Goal: Information Seeking & Learning: Check status

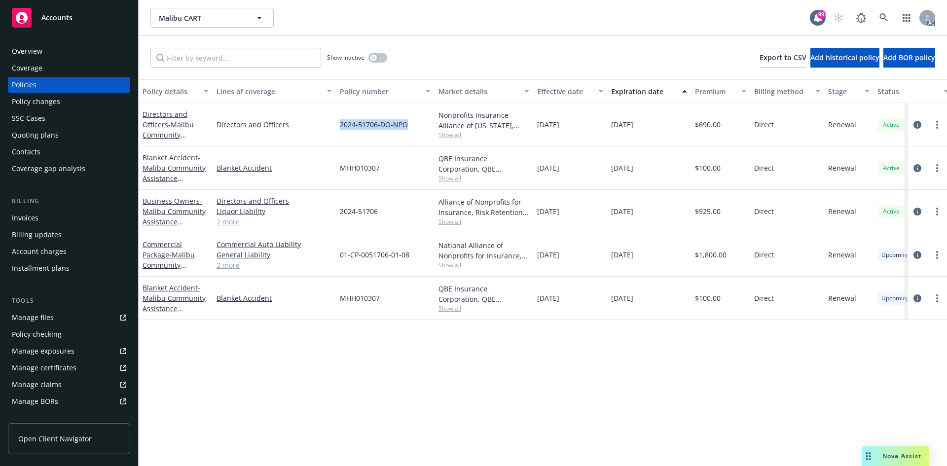
drag, startPoint x: 333, startPoint y: 124, endPoint x: 412, endPoint y: 126, distance: 78.4
click at [412, 126] on div "Directors and Officers - Malibu Community Assistance Resource Team Directors an…" at bounding box center [614, 124] width 951 height 43
copy div "2024-51706-DO-NPO"
drag, startPoint x: 538, startPoint y: 125, endPoint x: 577, endPoint y: 125, distance: 39.4
click at [577, 125] on div "[DATE]" at bounding box center [570, 124] width 74 height 43
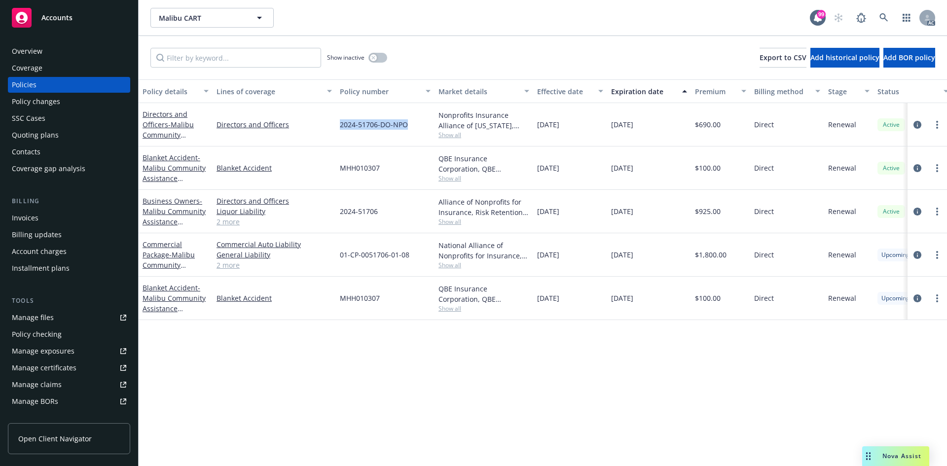
copy span "[DATE]"
click at [561, 143] on div "[DATE]" at bounding box center [570, 124] width 74 height 43
drag, startPoint x: 537, startPoint y: 126, endPoint x: 574, endPoint y: 127, distance: 37.0
click at [574, 127] on div "[DATE]" at bounding box center [570, 124] width 74 height 43
copy span "[DATE]"
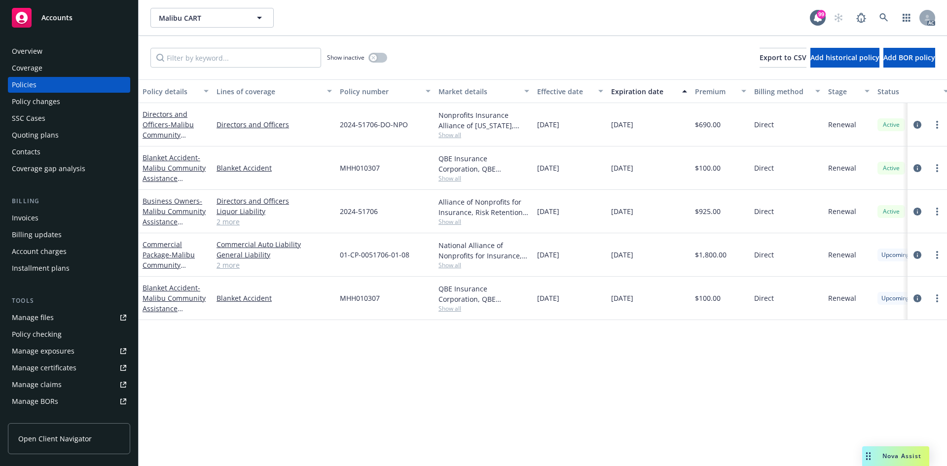
drag, startPoint x: 611, startPoint y: 123, endPoint x: 674, endPoint y: 126, distance: 62.7
click at [674, 126] on div "[DATE]" at bounding box center [649, 124] width 84 height 43
copy span "[DATE]"
drag, startPoint x: 700, startPoint y: 128, endPoint x: 722, endPoint y: 130, distance: 22.2
click at [722, 130] on div "$690.00" at bounding box center [720, 124] width 59 height 43
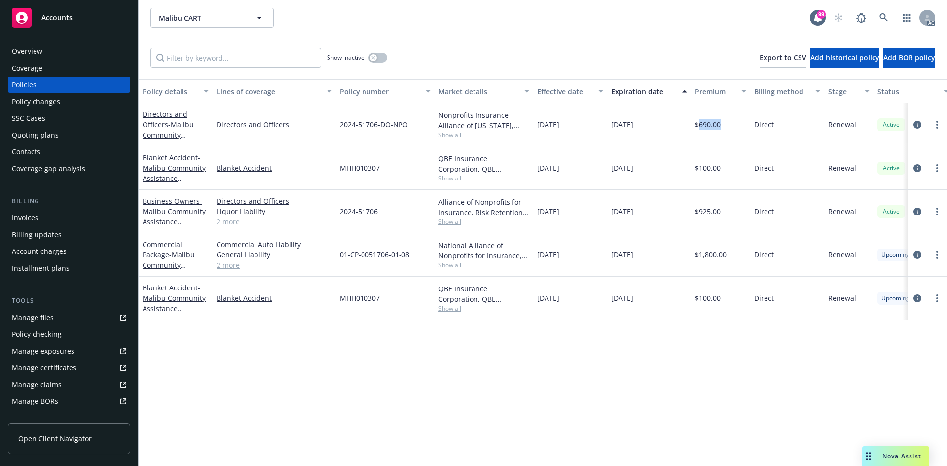
copy span "690.00"
click at [436, 135] on div "Nonprofits Insurance Alliance of [US_STATE], Inc., Nonprofits Insurance Allianc…" at bounding box center [483, 124] width 99 height 43
click at [441, 132] on span "Show all" at bounding box center [483, 135] width 91 height 8
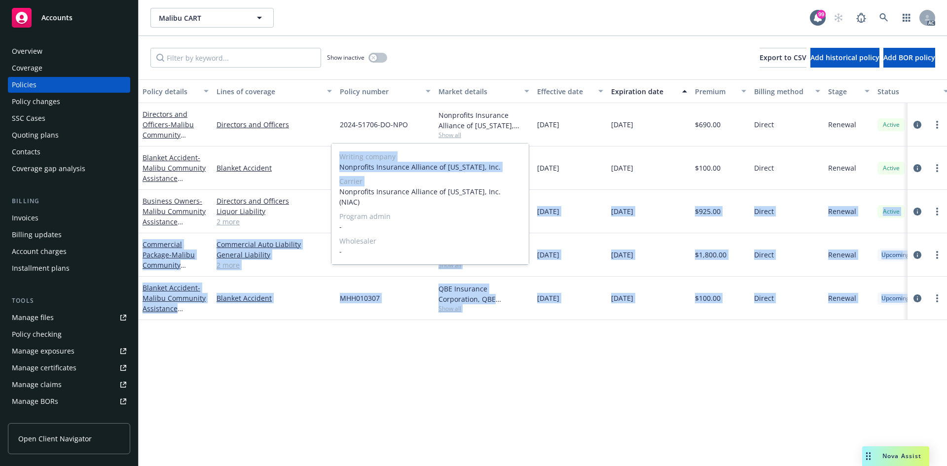
drag, startPoint x: 339, startPoint y: 194, endPoint x: 531, endPoint y: 192, distance: 192.3
click at [531, 192] on body "Accounts Overview Coverage Policies Policy changes SSC Cases Quoting plans Cont…" at bounding box center [473, 233] width 947 height 466
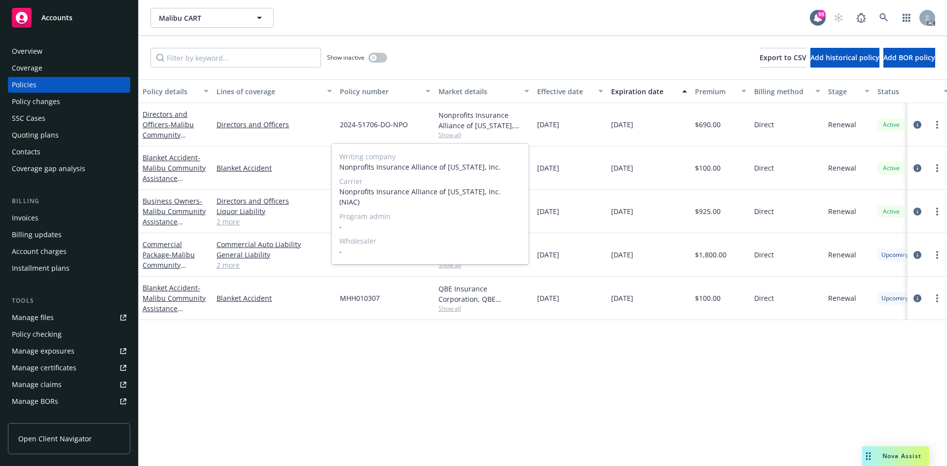
click at [515, 190] on span "Nonprofits Insurance Alliance of [US_STATE], Inc. (NIAC)" at bounding box center [429, 196] width 181 height 21
drag, startPoint x: 515, startPoint y: 190, endPoint x: 344, endPoint y: 198, distance: 171.3
click at [344, 198] on div "Writing company Nonprofits Insurance Alliance of [US_STATE], Inc. Carrier Nonpr…" at bounding box center [429, 203] width 197 height 121
copy span "Nonprofits Insurance Alliance of [US_STATE], Inc. (NIAC)"
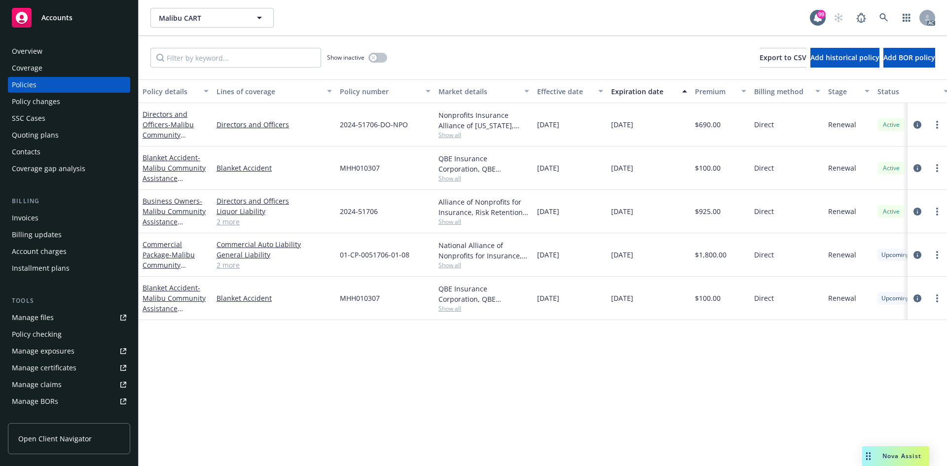
drag, startPoint x: 627, startPoint y: 238, endPoint x: 533, endPoint y: 197, distance: 102.0
click at [627, 238] on div "[DATE]" at bounding box center [649, 254] width 84 height 43
click at [438, 176] on div "QBE Insurance Corporation, QBE Insurance Group Show all" at bounding box center [483, 167] width 99 height 43
click at [448, 182] on span "Show all" at bounding box center [483, 178] width 91 height 8
click at [353, 151] on div "MHH010307" at bounding box center [385, 167] width 99 height 43
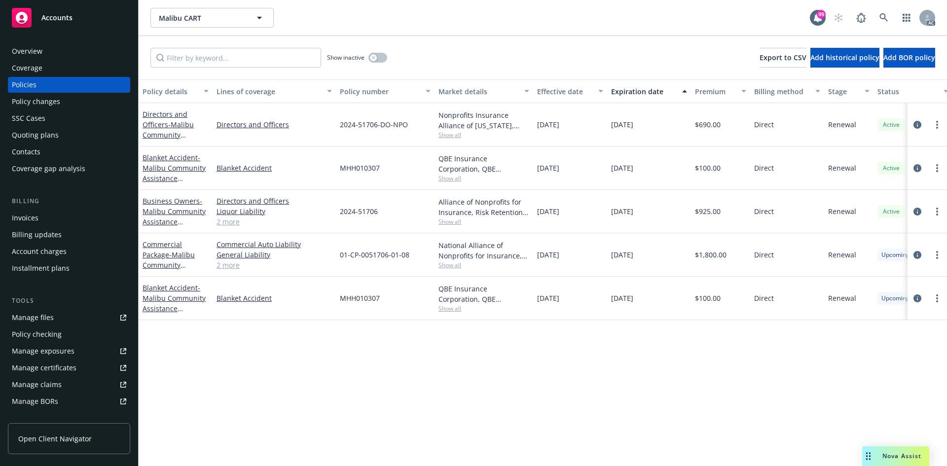
click at [461, 223] on span "Show all" at bounding box center [483, 221] width 91 height 8
click at [844, 268] on div "Renewal" at bounding box center [848, 254] width 49 height 43
drag, startPoint x: 339, startPoint y: 215, endPoint x: 380, endPoint y: 212, distance: 41.0
click at [380, 212] on div "2024-51706" at bounding box center [385, 211] width 99 height 43
copy span "2024-51706"
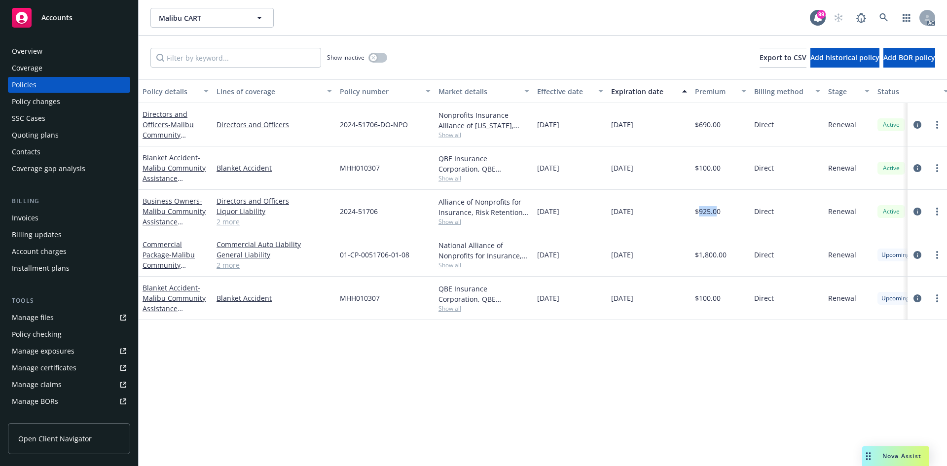
drag, startPoint x: 700, startPoint y: 211, endPoint x: 716, endPoint y: 208, distance: 16.1
click at [716, 208] on span "$925.00" at bounding box center [708, 211] width 26 height 10
copy span "925.0"
click at [378, 58] on button "button" at bounding box center [377, 58] width 19 height 10
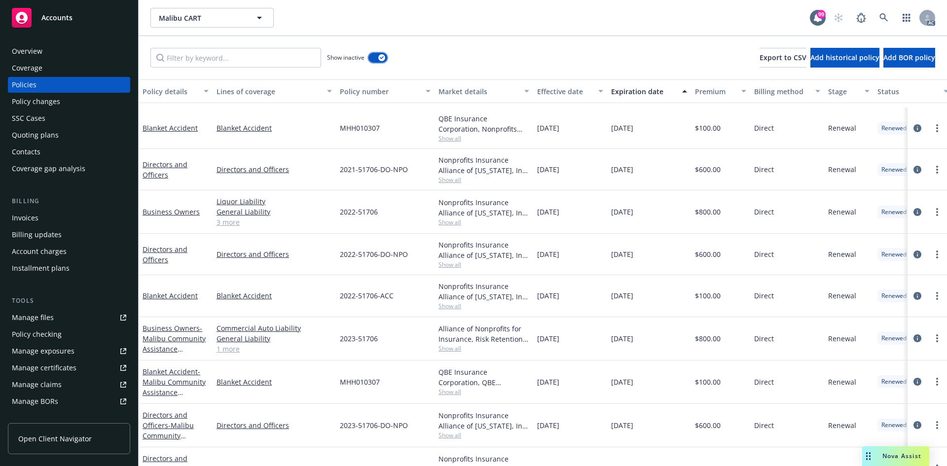
scroll to position [538, 0]
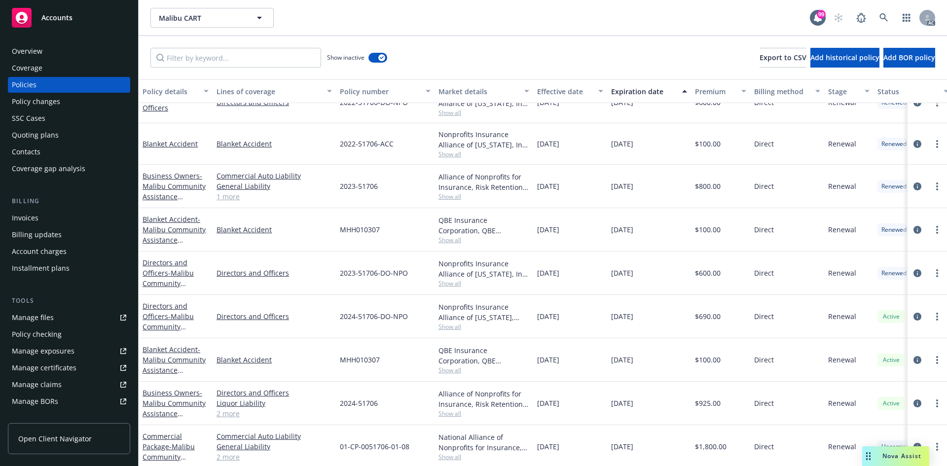
drag, startPoint x: 535, startPoint y: 271, endPoint x: 577, endPoint y: 274, distance: 42.5
click at [577, 274] on div "[DATE]" at bounding box center [570, 272] width 74 height 43
copy span "[DATE]"
drag, startPoint x: 610, startPoint y: 274, endPoint x: 646, endPoint y: 273, distance: 36.5
click at [646, 273] on div "[DATE]" at bounding box center [649, 272] width 84 height 43
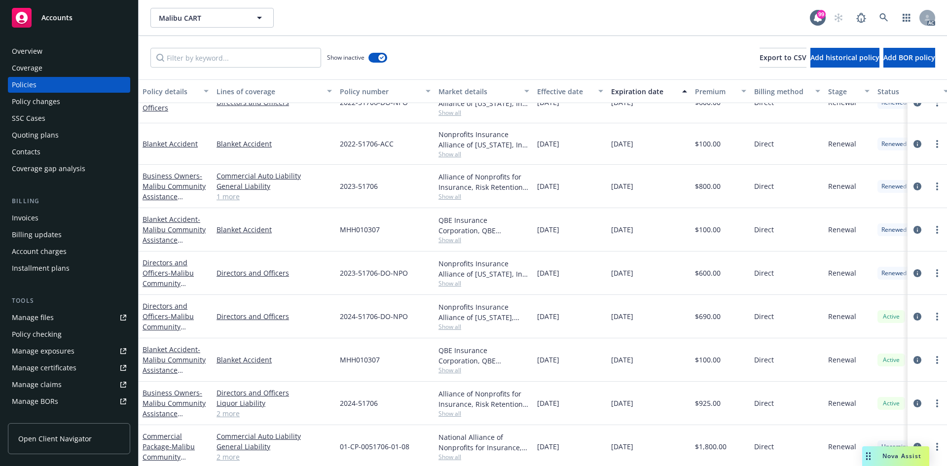
copy span "[DATE]"
drag, startPoint x: 697, startPoint y: 272, endPoint x: 716, endPoint y: 272, distance: 19.2
click at [716, 272] on span "$600.00" at bounding box center [708, 273] width 26 height 10
click at [701, 282] on div "$600.00" at bounding box center [720, 272] width 59 height 43
drag, startPoint x: 700, startPoint y: 274, endPoint x: 719, endPoint y: 272, distance: 18.8
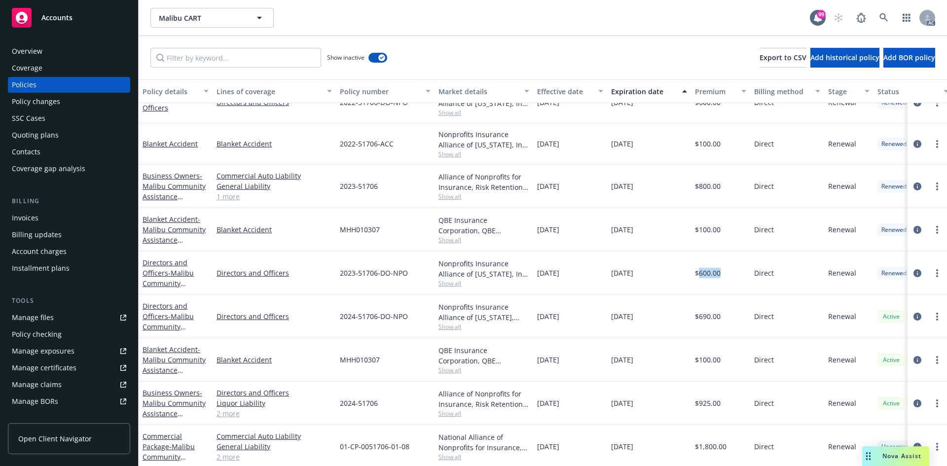
click at [719, 272] on span "$600.00" at bounding box center [708, 273] width 26 height 10
click at [452, 280] on span "Show all" at bounding box center [483, 283] width 91 height 8
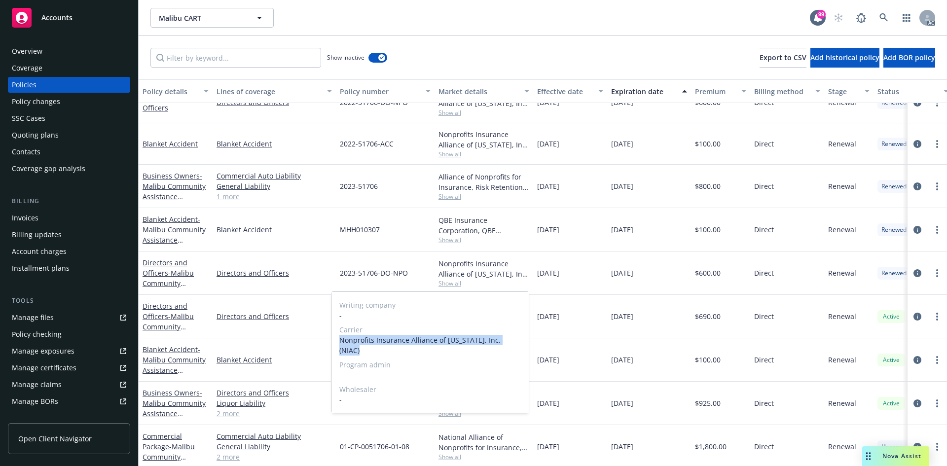
drag, startPoint x: 339, startPoint y: 339, endPoint x: 519, endPoint y: 342, distance: 180.0
click at [519, 342] on span "Nonprofits Insurance Alliance of [US_STATE], Inc. (NIAC)" at bounding box center [429, 345] width 181 height 21
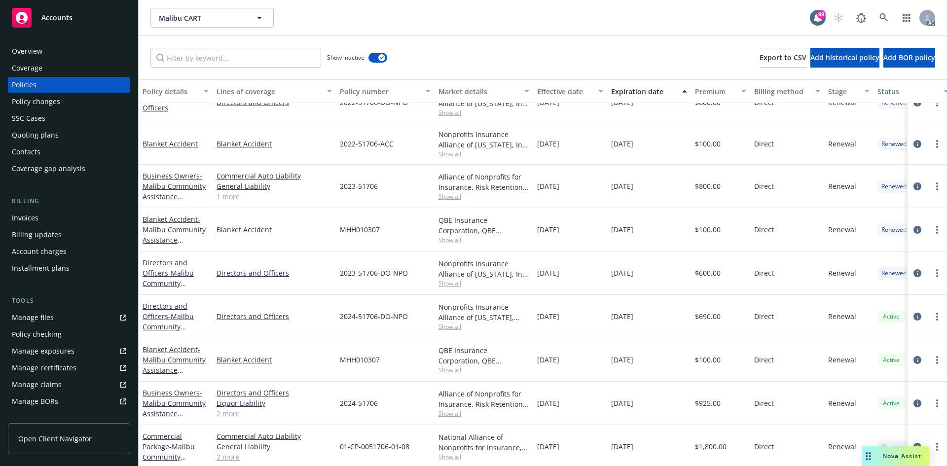
click at [507, 259] on div "Nonprofits Insurance Alliance of [US_STATE], Inc. (NIAC)" at bounding box center [483, 268] width 91 height 21
click at [456, 283] on span "Show all" at bounding box center [483, 283] width 91 height 8
click at [365, 298] on div "Writing company - Carrier Nonprofits Insurance Alliance of [US_STATE], Inc. (NI…" at bounding box center [429, 352] width 197 height 121
click at [354, 285] on div "2023-51706-DO-NPO" at bounding box center [385, 272] width 99 height 43
drag, startPoint x: 336, startPoint y: 276, endPoint x: 413, endPoint y: 275, distance: 76.9
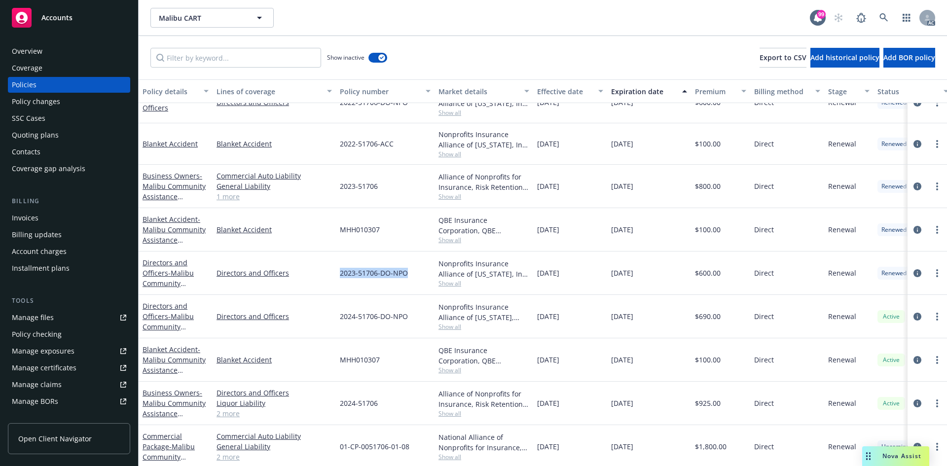
click at [413, 275] on div "2023-51706-DO-NPO" at bounding box center [385, 272] width 99 height 43
click at [580, 272] on div "[DATE]" at bounding box center [570, 272] width 74 height 43
click at [452, 195] on span "Show all" at bounding box center [483, 196] width 91 height 8
click at [414, 184] on div "2023-51706" at bounding box center [385, 186] width 99 height 43
click at [450, 195] on span "Show all" at bounding box center [483, 196] width 91 height 8
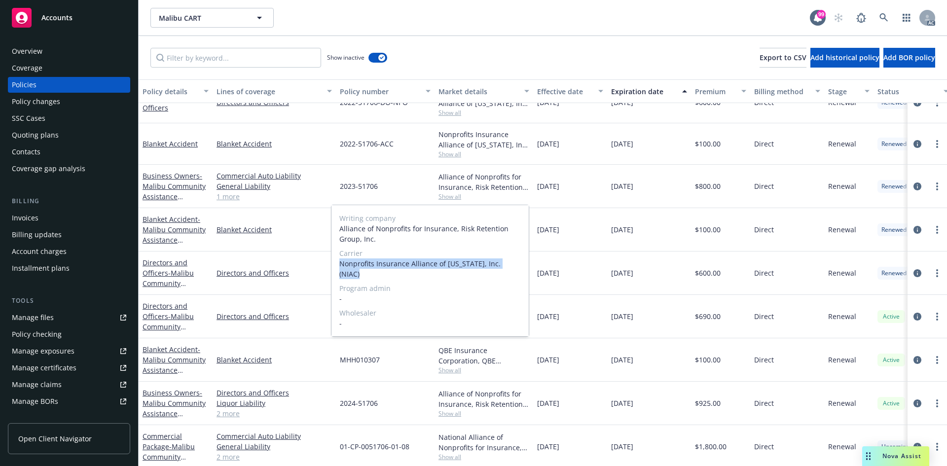
drag, startPoint x: 342, startPoint y: 261, endPoint x: 516, endPoint y: 265, distance: 174.1
click at [516, 265] on span "Nonprofits Insurance Alliance of [US_STATE], Inc. (NIAC)" at bounding box center [429, 268] width 181 height 21
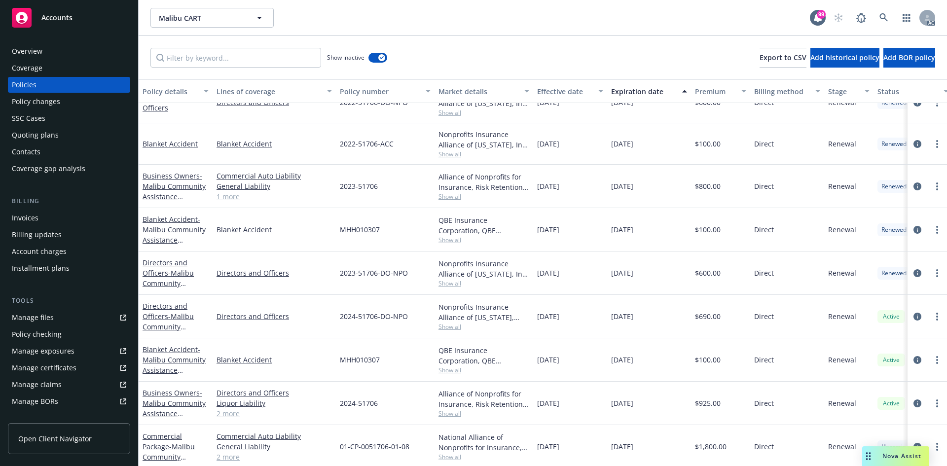
click at [712, 274] on span "$600.00" at bounding box center [708, 273] width 26 height 10
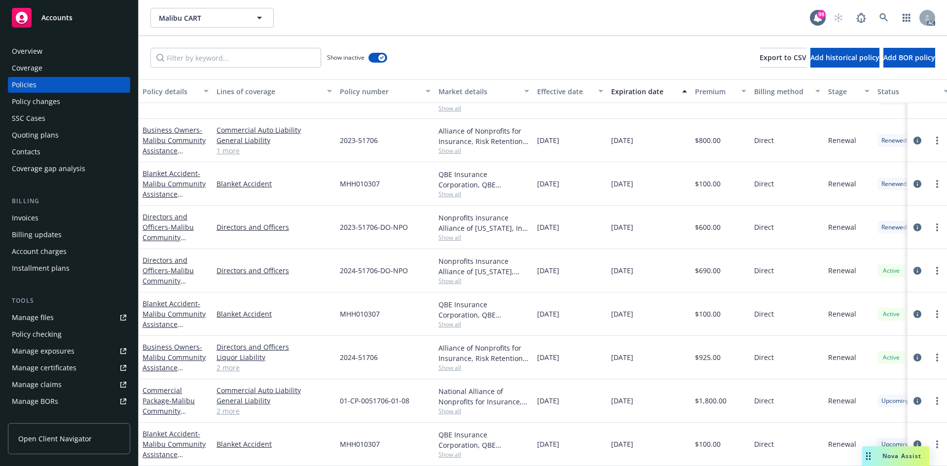
drag, startPoint x: 339, startPoint y: 230, endPoint x: 353, endPoint y: 228, distance: 14.4
click at [353, 228] on div "Directors and Officers Directors and Officers 2022-51706-DO-NPO Nonprofits Insu…" at bounding box center [614, 233] width 951 height 394
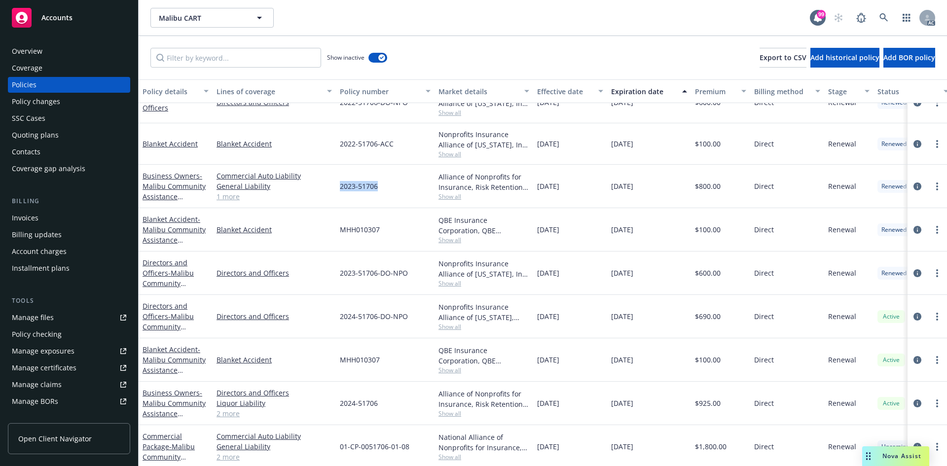
drag, startPoint x: 340, startPoint y: 188, endPoint x: 376, endPoint y: 189, distance: 36.0
click at [376, 189] on span "2023-51706" at bounding box center [359, 186] width 38 height 10
click at [455, 197] on span "Show all" at bounding box center [483, 196] width 91 height 8
click at [559, 183] on span "[DATE]" at bounding box center [548, 186] width 22 height 10
drag, startPoint x: 699, startPoint y: 187, endPoint x: 720, endPoint y: 183, distance: 21.7
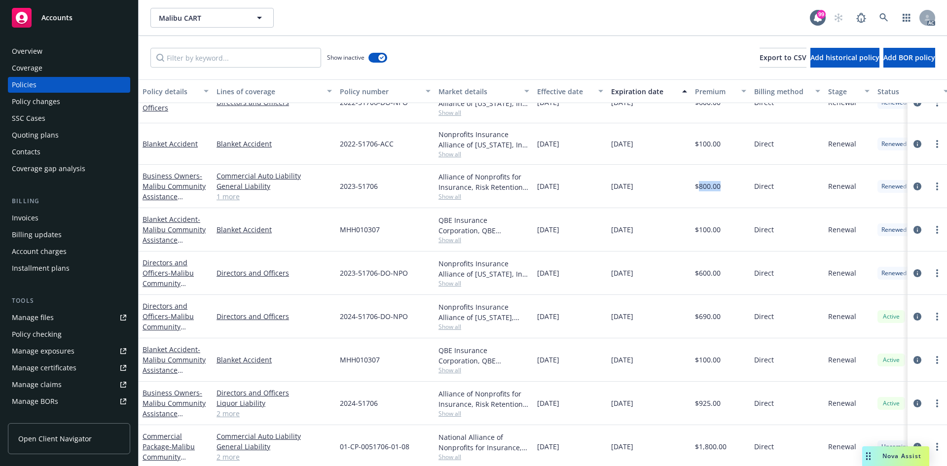
click at [720, 183] on span "$800.00" at bounding box center [708, 186] width 26 height 10
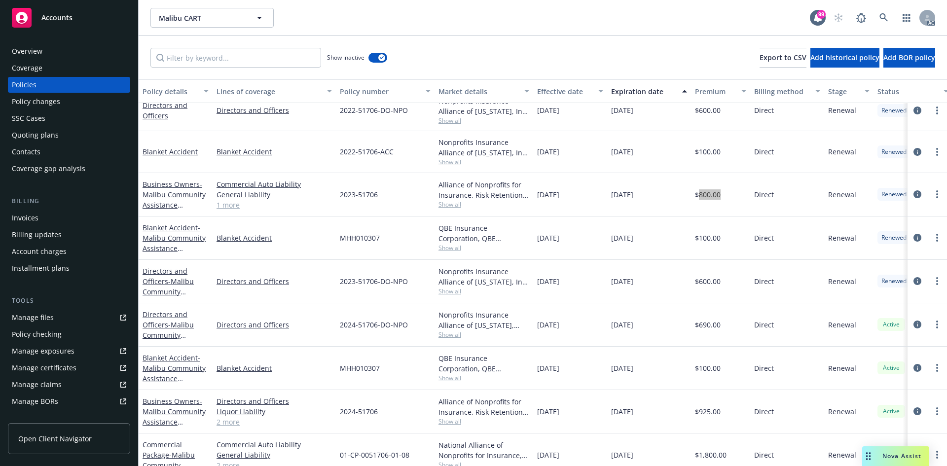
scroll to position [390, 0]
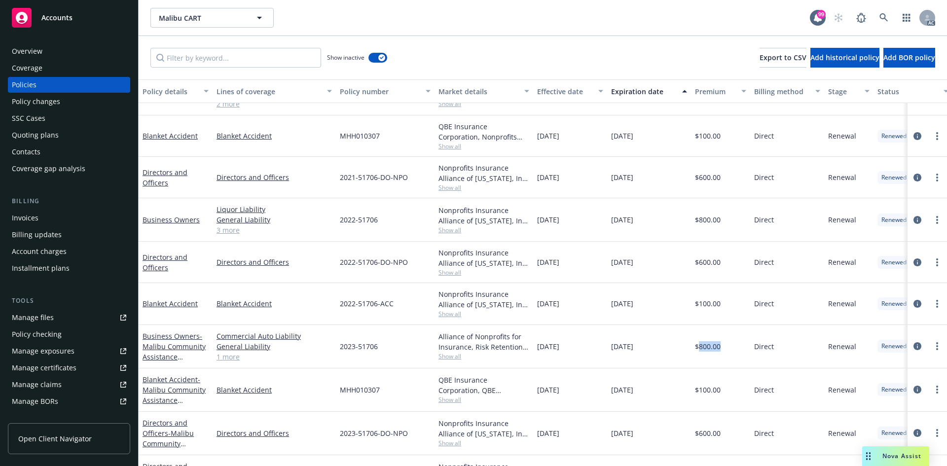
drag, startPoint x: 537, startPoint y: 262, endPoint x: 581, endPoint y: 262, distance: 44.4
click at [581, 262] on div "[DATE]" at bounding box center [570, 262] width 74 height 41
drag, startPoint x: 618, startPoint y: 261, endPoint x: 650, endPoint y: 259, distance: 32.6
click at [650, 259] on div "[DATE]" at bounding box center [649, 262] width 84 height 41
drag, startPoint x: 698, startPoint y: 261, endPoint x: 718, endPoint y: 256, distance: 21.3
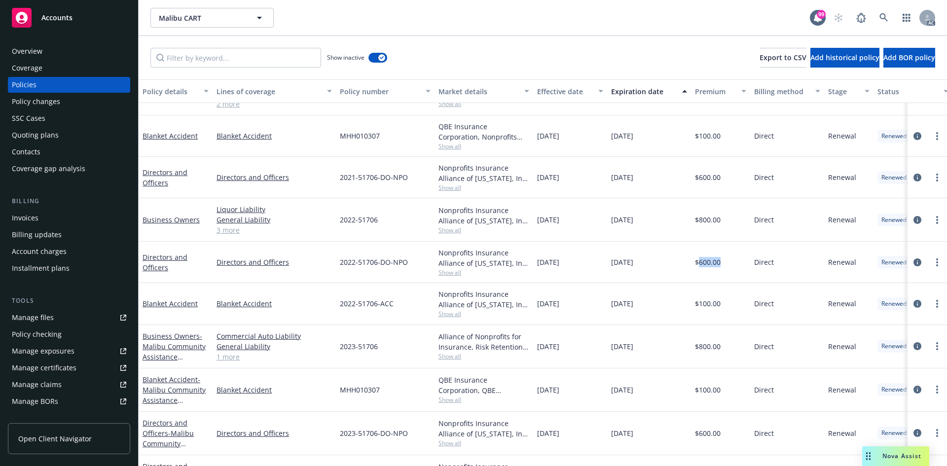
click at [718, 256] on div "$600.00" at bounding box center [720, 262] width 59 height 41
click at [441, 272] on span "Show all" at bounding box center [483, 272] width 91 height 8
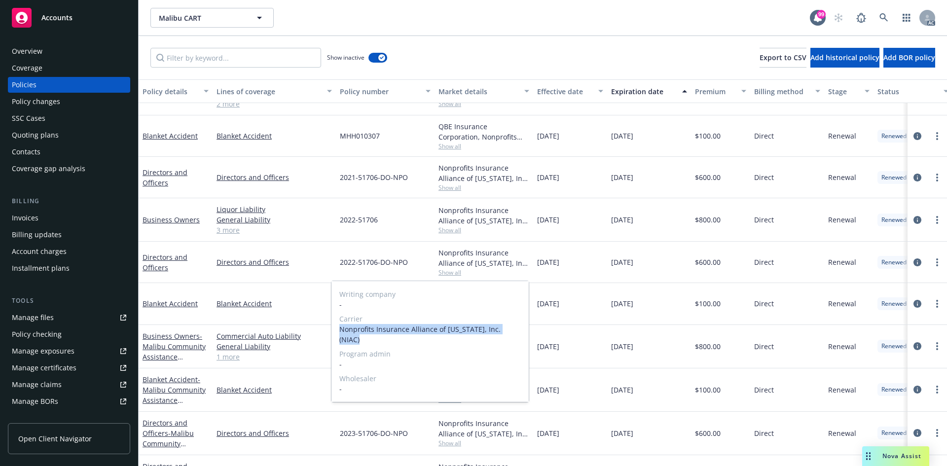
drag, startPoint x: 340, startPoint y: 330, endPoint x: 512, endPoint y: 325, distance: 172.6
click at [512, 325] on span "Nonprofits Insurance Alliance of [US_STATE], Inc. (NIAC)" at bounding box center [429, 334] width 181 height 21
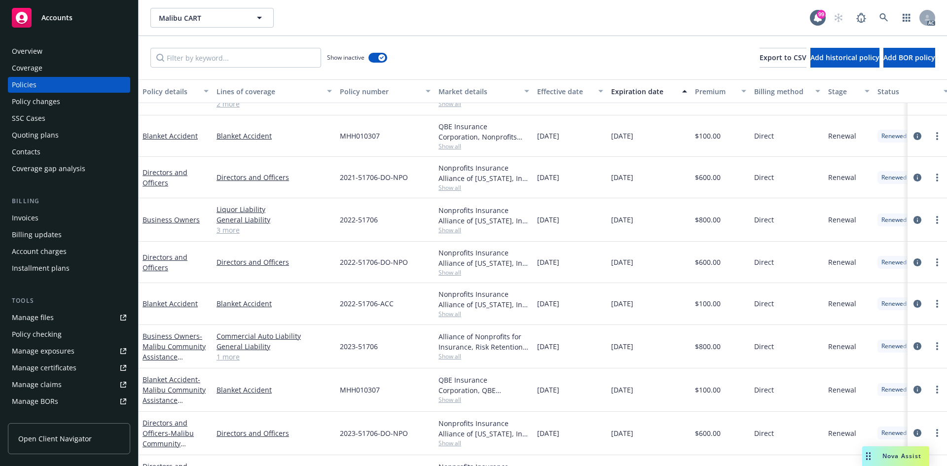
click at [651, 315] on div "[DATE]" at bounding box center [649, 303] width 84 height 41
click at [458, 272] on span "Show all" at bounding box center [483, 272] width 91 height 8
click at [405, 233] on div "2022-51706" at bounding box center [385, 219] width 99 height 43
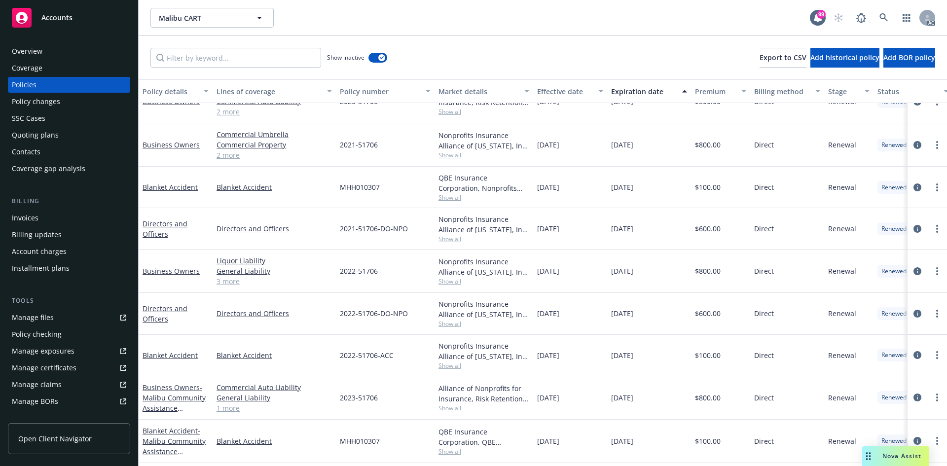
click at [458, 282] on span "Show all" at bounding box center [483, 281] width 91 height 8
click at [418, 262] on div "2022-51706" at bounding box center [385, 270] width 99 height 43
drag, startPoint x: 359, startPoint y: 271, endPoint x: 378, endPoint y: 271, distance: 18.7
click at [378, 271] on div "2022-51706" at bounding box center [385, 270] width 99 height 43
drag, startPoint x: 699, startPoint y: 273, endPoint x: 720, endPoint y: 272, distance: 20.8
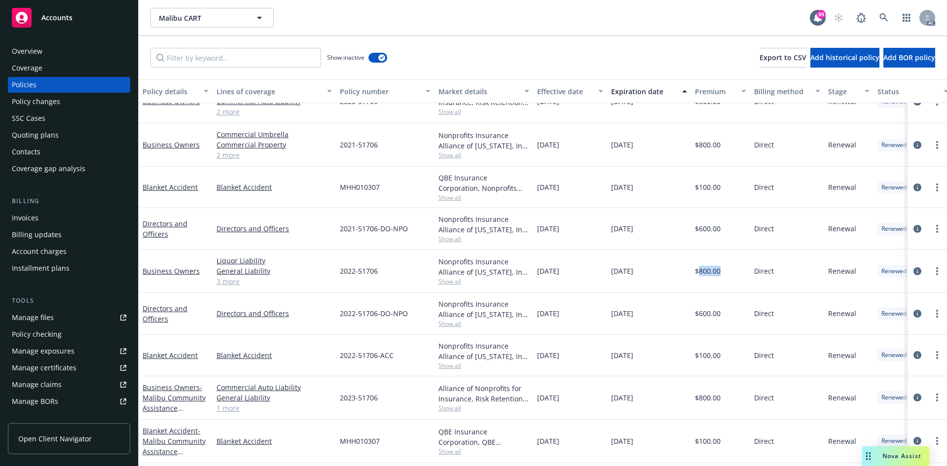
click at [720, 272] on span "$800.00" at bounding box center [708, 271] width 26 height 10
click at [459, 324] on span "Show all" at bounding box center [483, 323] width 91 height 8
click at [383, 293] on div "2022-51706-DO-NPO" at bounding box center [385, 313] width 99 height 41
drag, startPoint x: 343, startPoint y: 312, endPoint x: 412, endPoint y: 310, distance: 69.5
click at [412, 310] on div "2022-51706-DO-NPO" at bounding box center [385, 313] width 99 height 41
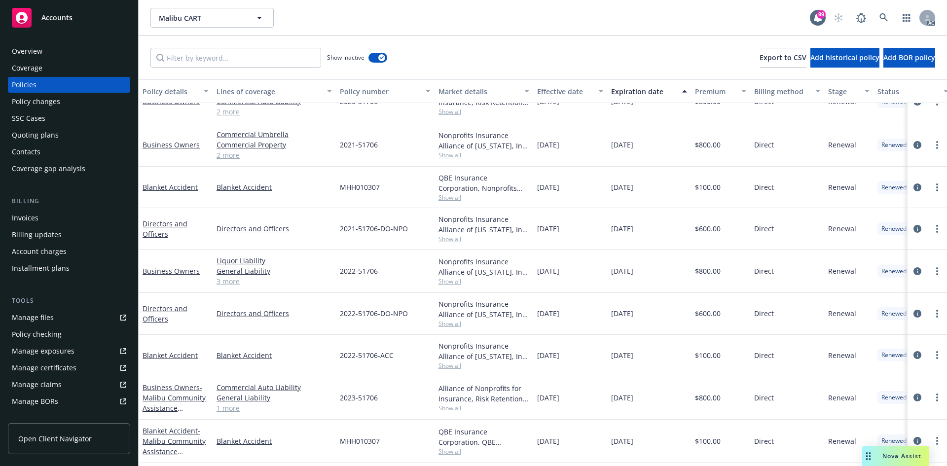
click at [447, 323] on span "Show all" at bounding box center [483, 323] width 91 height 8
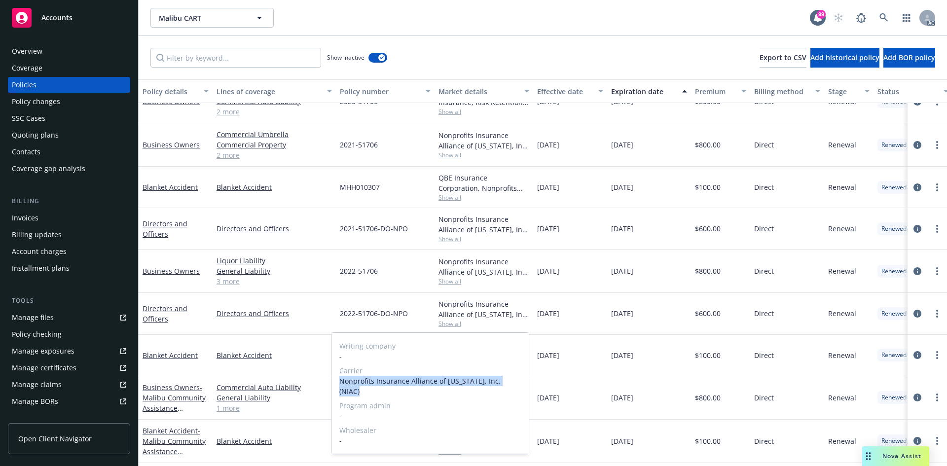
drag, startPoint x: 338, startPoint y: 384, endPoint x: 513, endPoint y: 383, distance: 174.5
click at [513, 383] on div "Writing company - Carrier Nonprofits Insurance Alliance of [US_STATE], Inc. (NI…" at bounding box center [429, 393] width 197 height 121
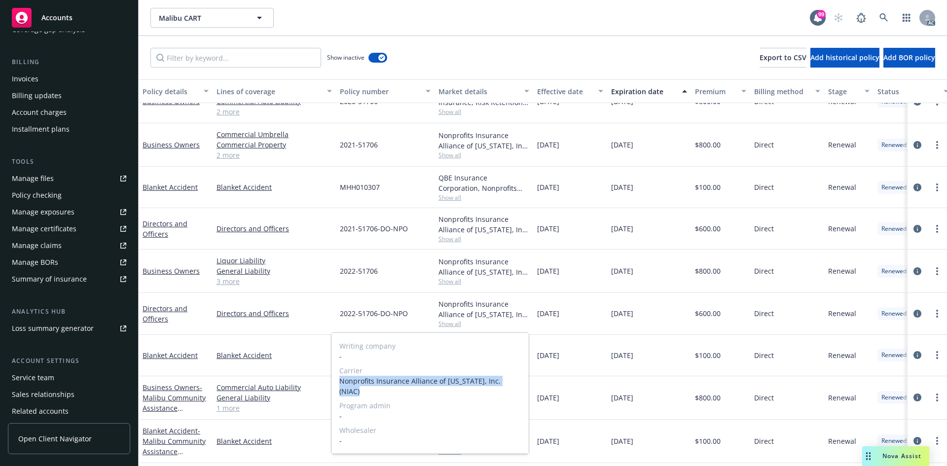
scroll to position [176, 0]
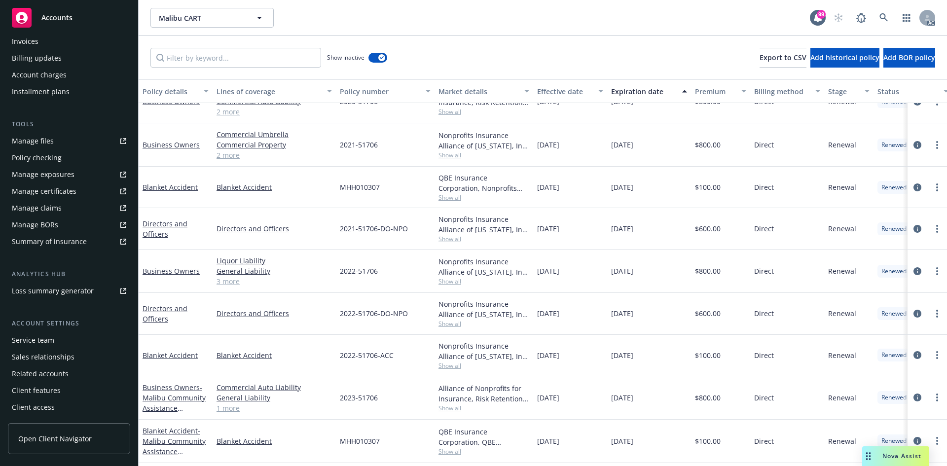
click at [59, 342] on div "Service team" at bounding box center [69, 340] width 114 height 16
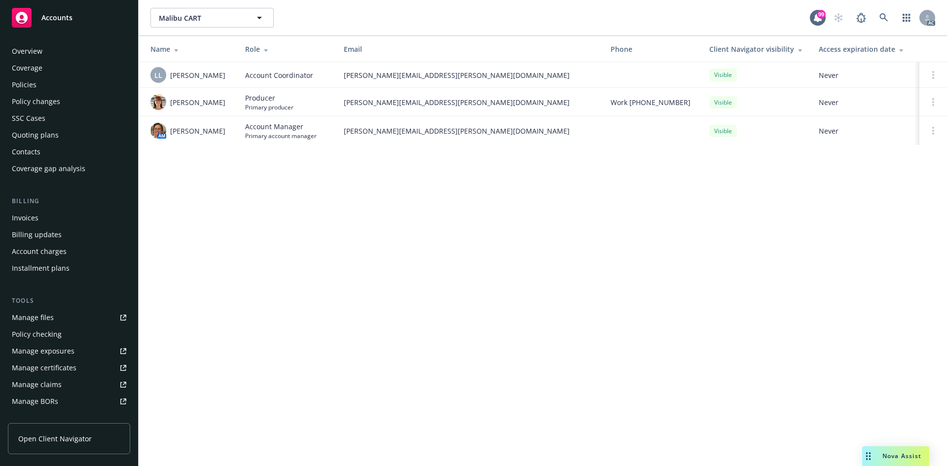
click at [66, 50] on div "Overview" at bounding box center [69, 51] width 114 height 16
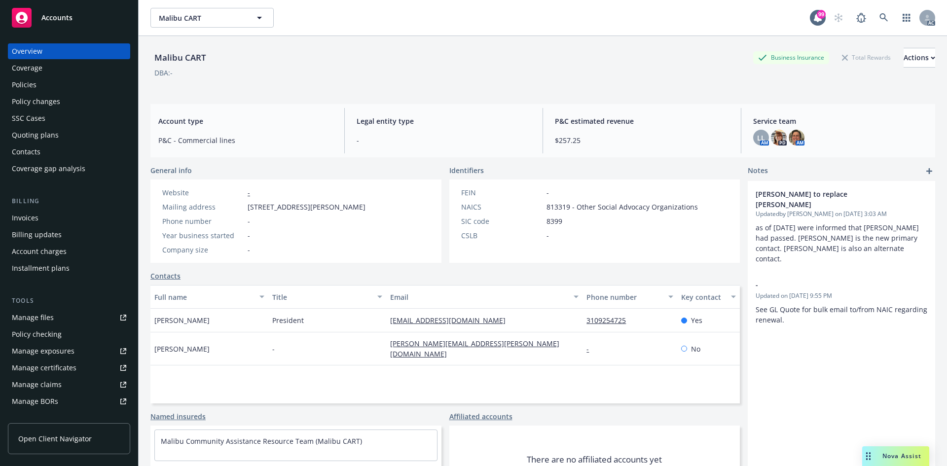
click at [18, 82] on div "Policies" at bounding box center [24, 85] width 25 height 16
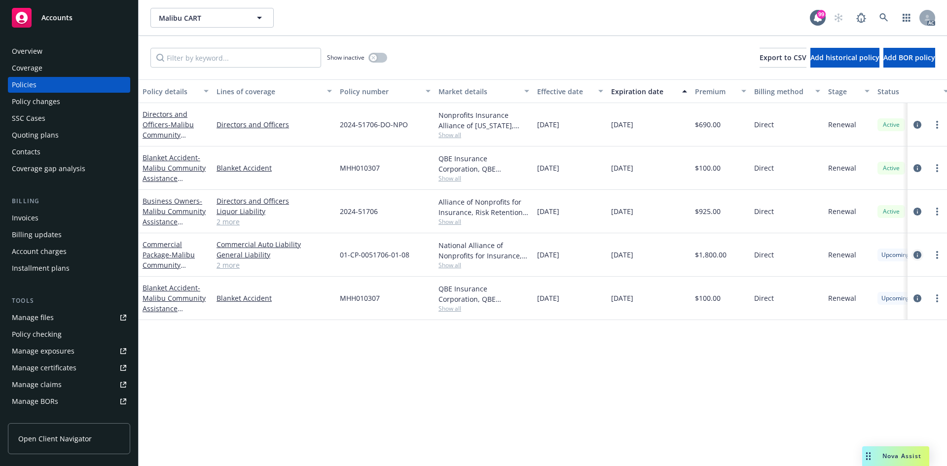
click at [915, 254] on icon "circleInformation" at bounding box center [917, 255] width 8 height 8
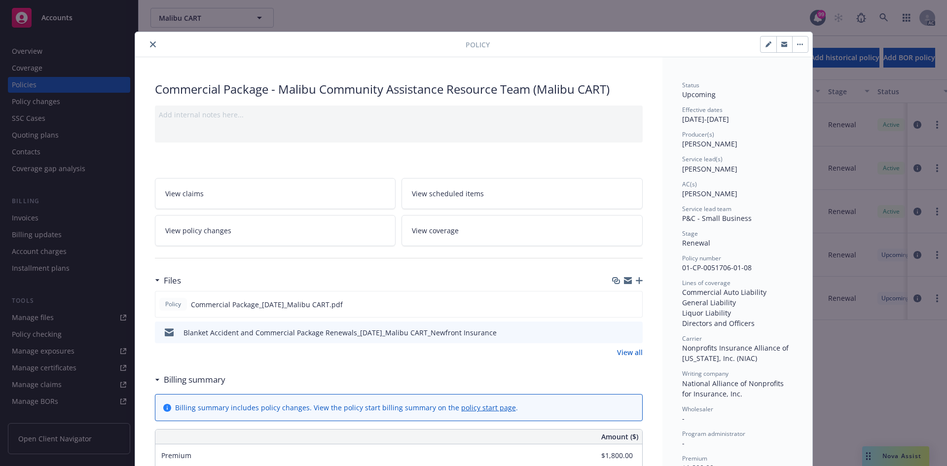
click at [626, 357] on link "View all" at bounding box center [630, 352] width 26 height 10
